Goal: Task Accomplishment & Management: Manage account settings

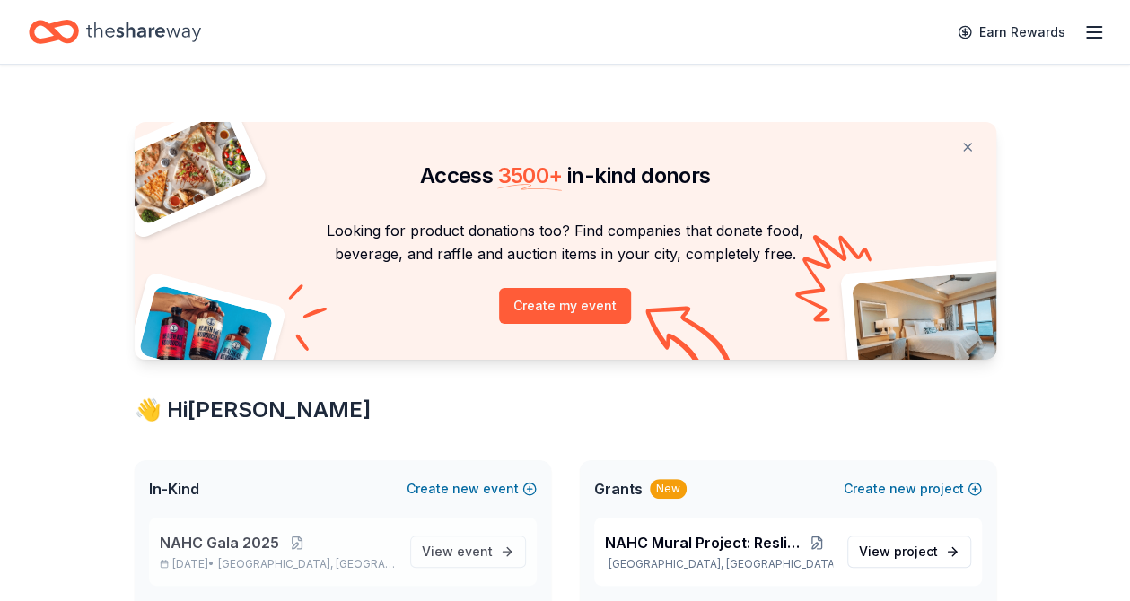
click at [376, 541] on p "NAHC Gala 2025" at bounding box center [278, 543] width 236 height 22
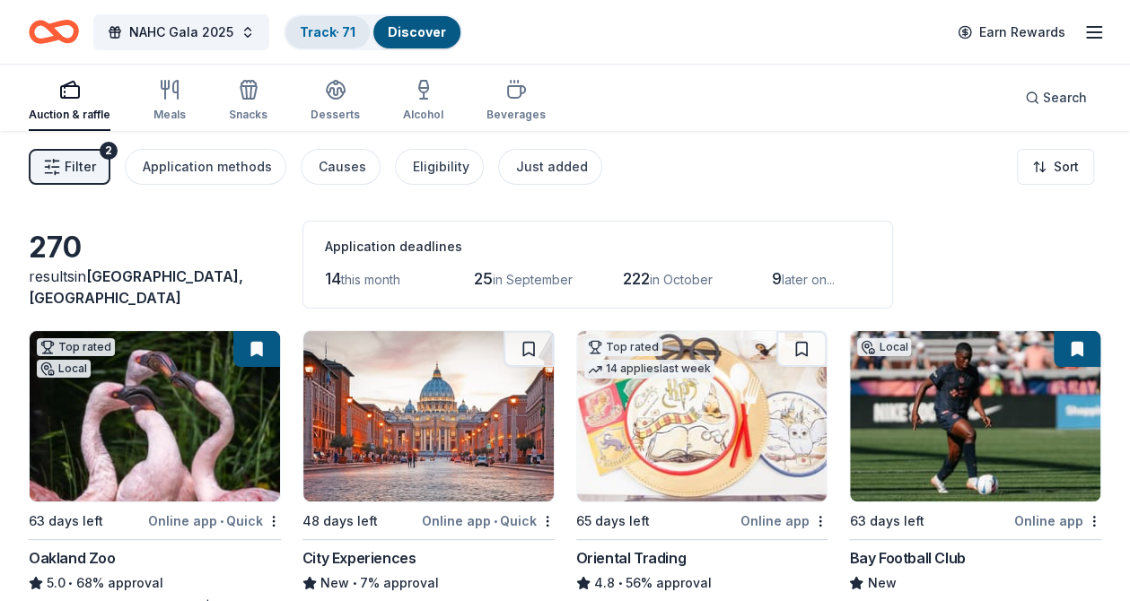
click at [323, 46] on div "Track · 71" at bounding box center [327, 32] width 84 height 32
click at [328, 41] on div "Track · 71" at bounding box center [327, 32] width 84 height 32
click at [319, 29] on link "Track · 71" at bounding box center [328, 31] width 56 height 15
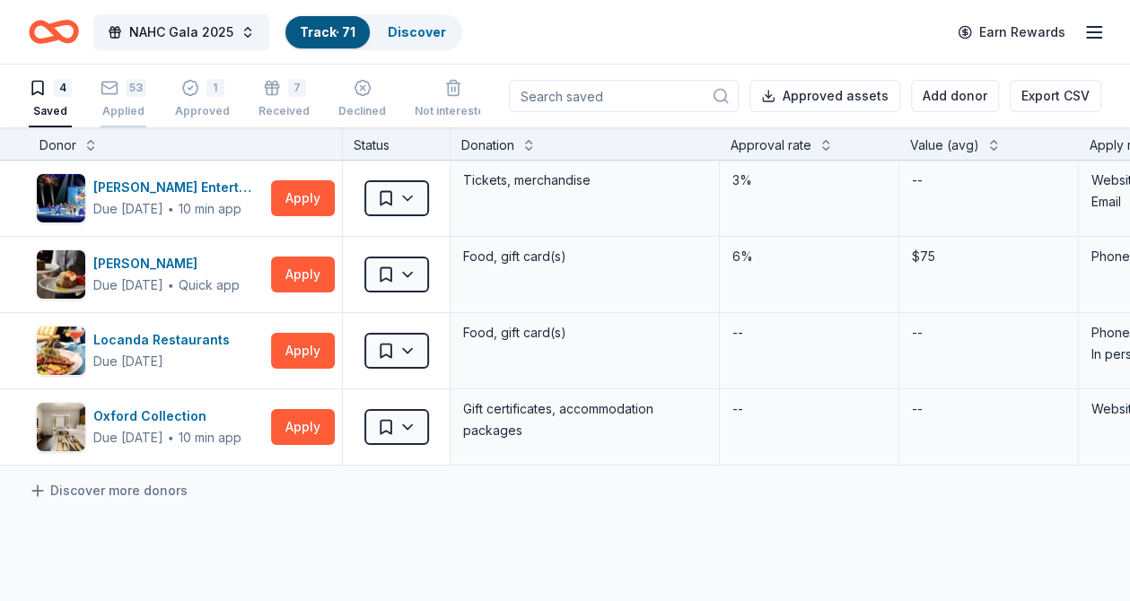
click at [132, 101] on div "53 Applied" at bounding box center [124, 99] width 46 height 40
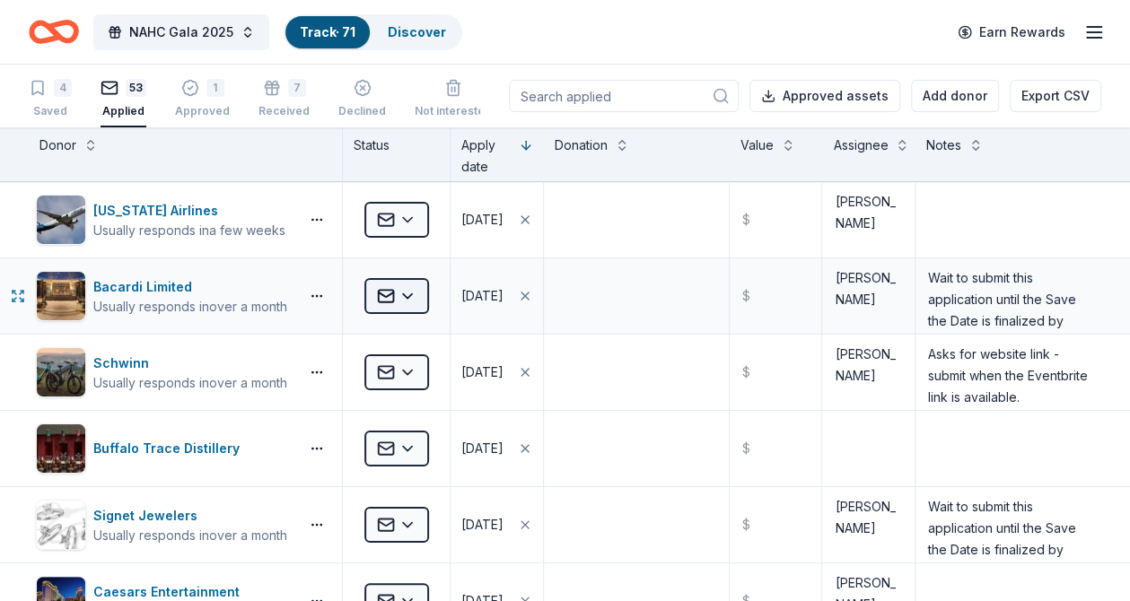
click at [403, 282] on html "NAHC Gala 2025 Track · 71 Discover Earn Rewards 4 Saved 53 Applied 1 Approved 7…" at bounding box center [565, 300] width 1130 height 601
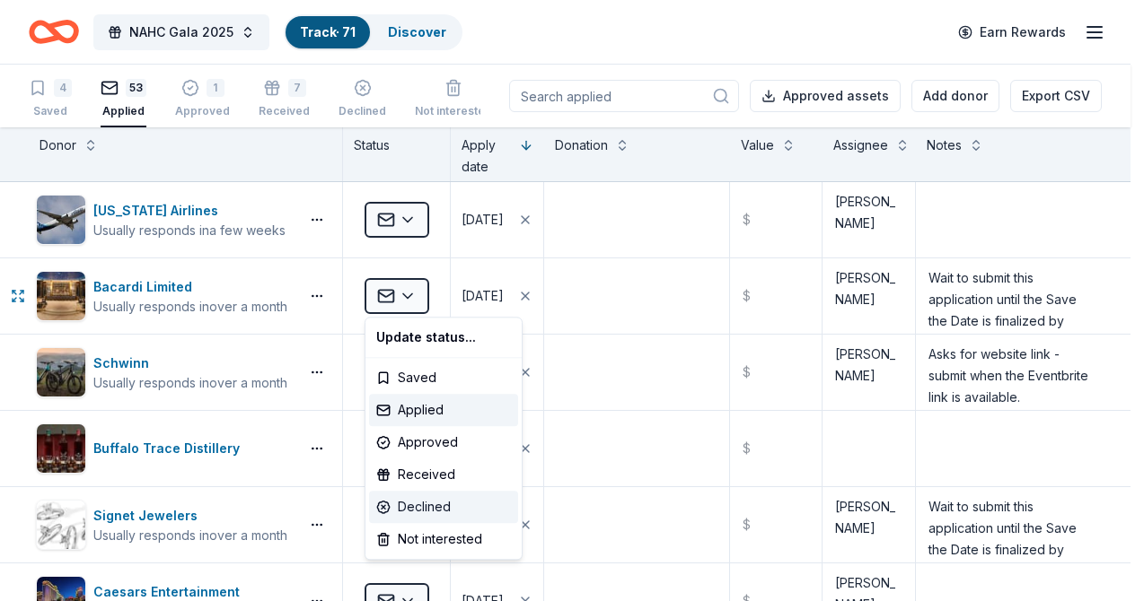
click at [400, 501] on div "Declined" at bounding box center [443, 507] width 149 height 32
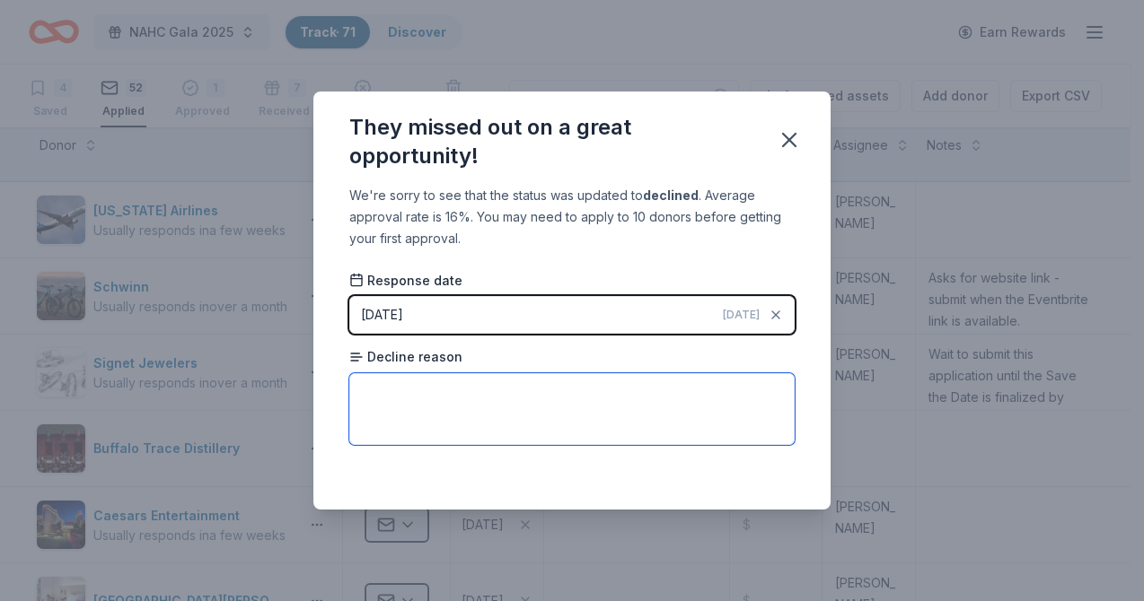
click at [424, 399] on textarea at bounding box center [571, 409] width 445 height 72
paste textarea "Bacardi [GEOGRAPHIC_DATA] assesses new opportunities and reviews existing relat…"
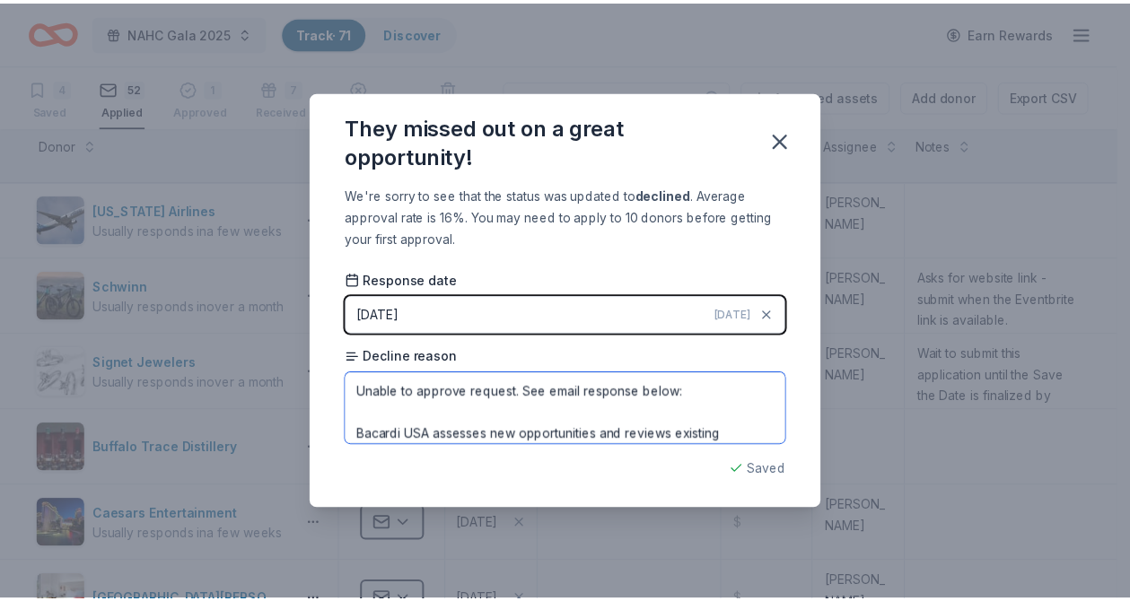
scroll to position [94, 0]
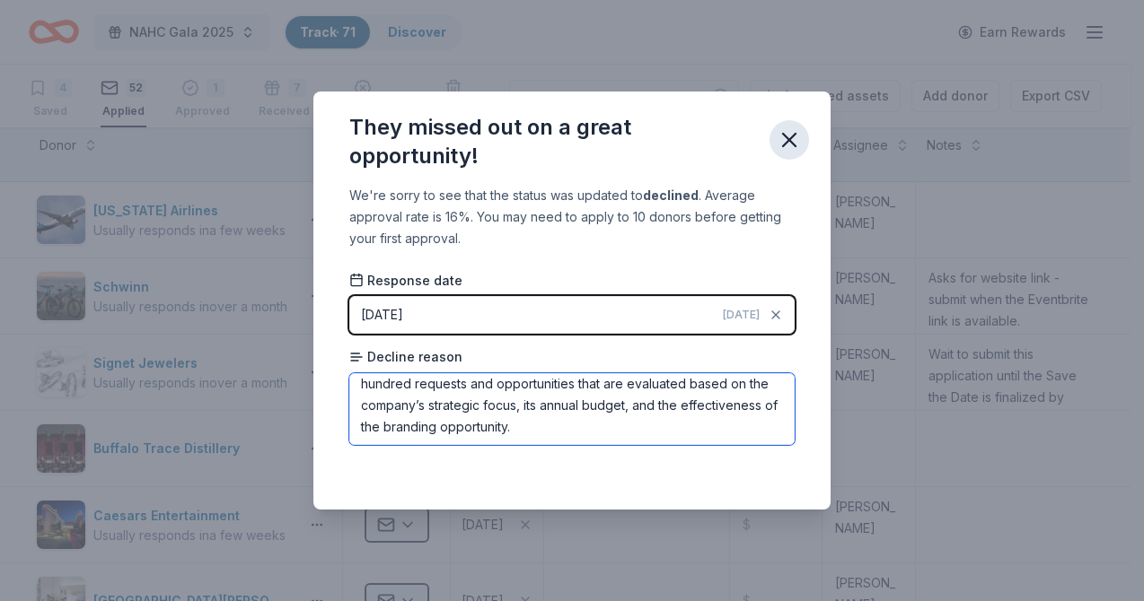
type textarea "Unable to approve request. See email response below: Bacardi USA assesses new o…"
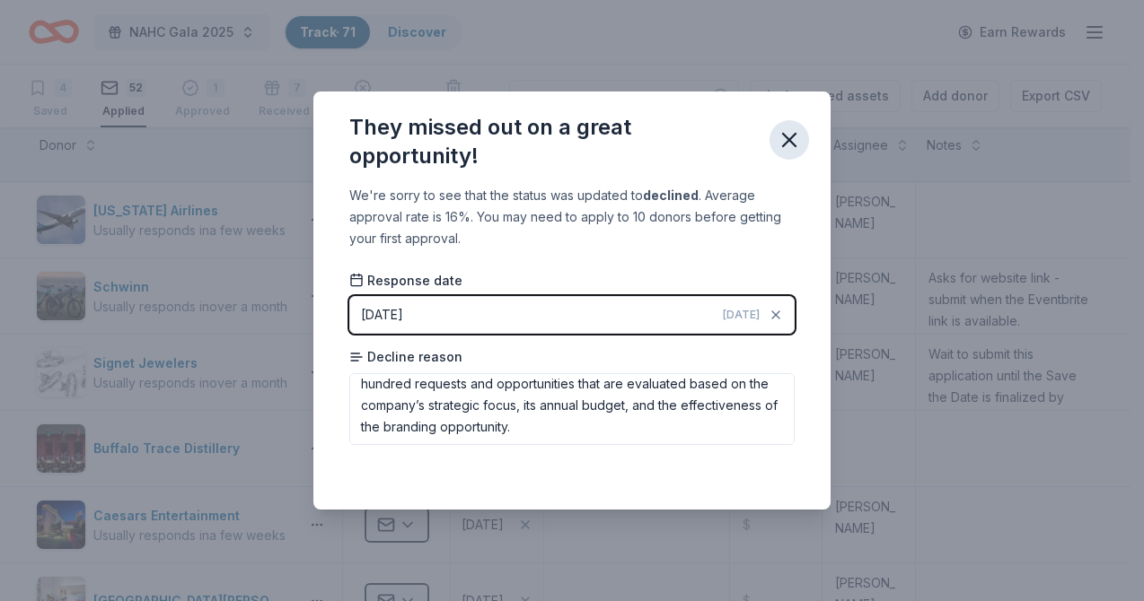
click at [786, 137] on icon "button" at bounding box center [789, 140] width 13 height 13
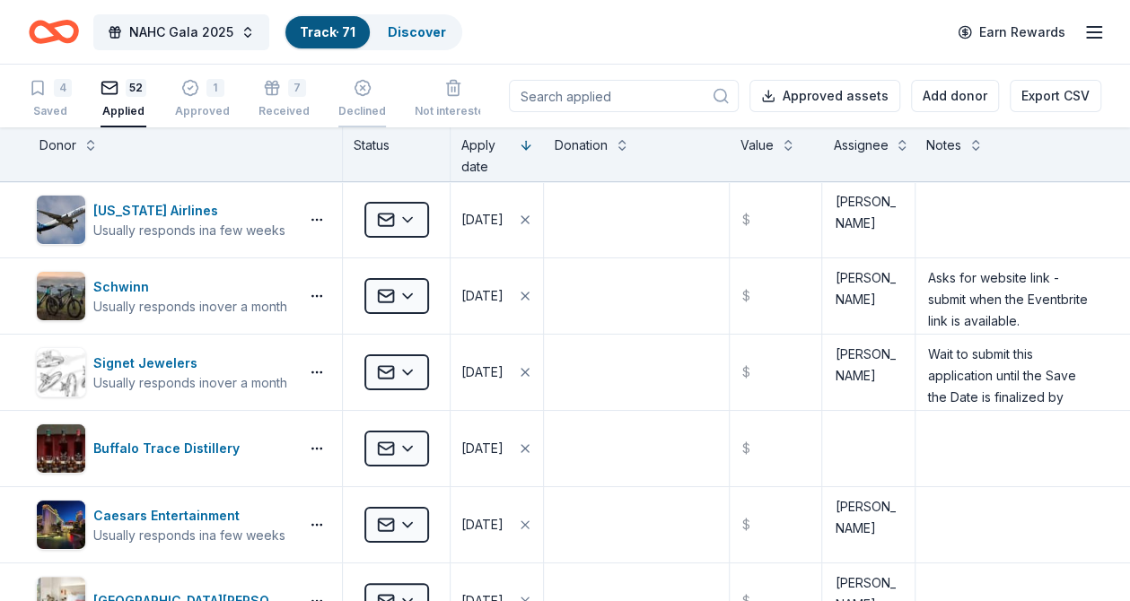
click at [338, 109] on div "Declined" at bounding box center [362, 101] width 48 height 14
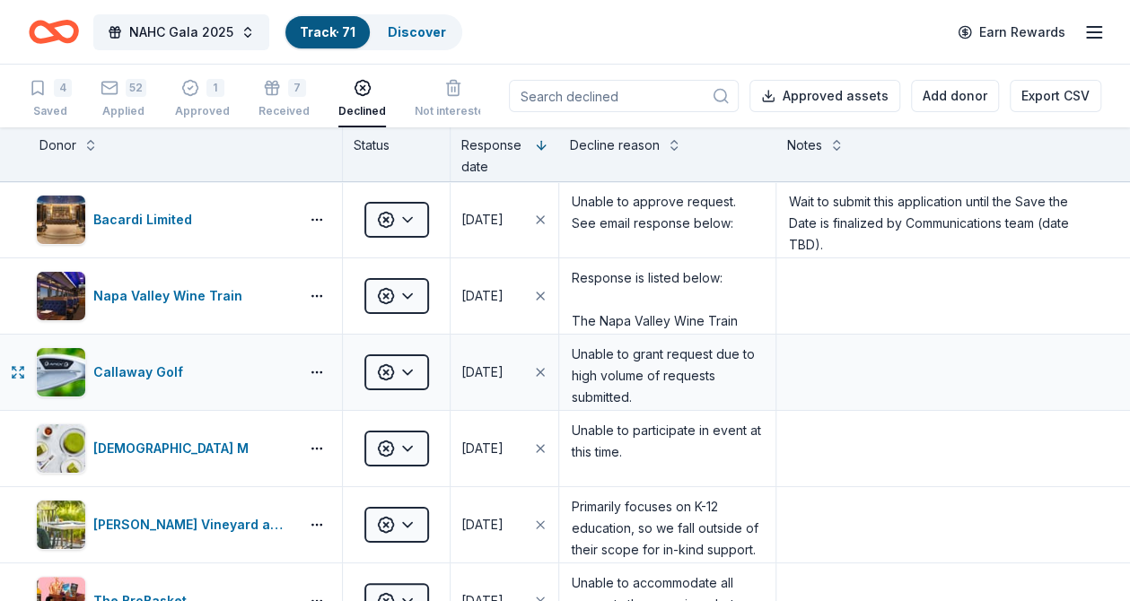
click at [196, 397] on div "Callaway Golf" at bounding box center [185, 372] width 313 height 75
click at [49, 108] on div "Saved" at bounding box center [50, 111] width 43 height 14
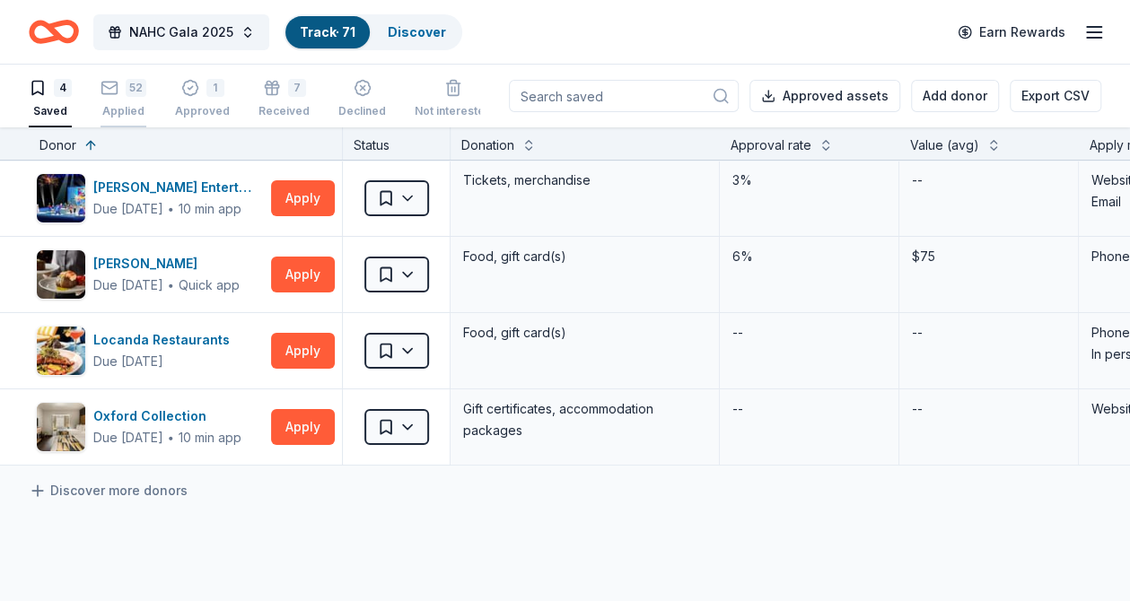
click at [127, 104] on div "Applied" at bounding box center [124, 111] width 46 height 14
